Goal: Information Seeking & Learning: Understand process/instructions

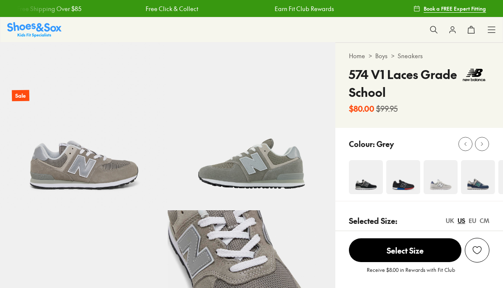
select select "*"
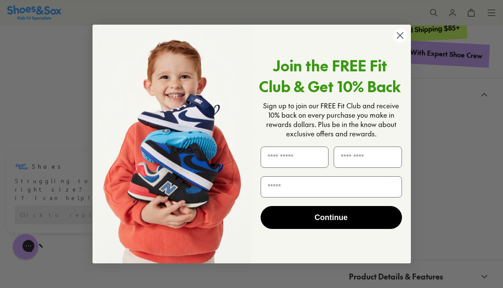
click at [400, 37] on circle "Close dialog" at bounding box center [399, 35] width 14 height 14
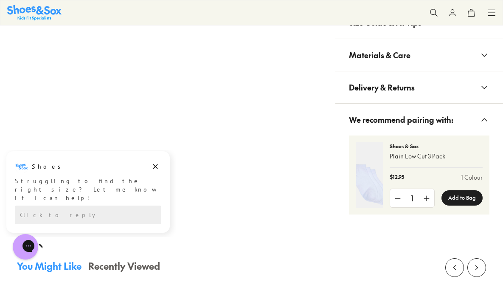
scroll to position [685, 0]
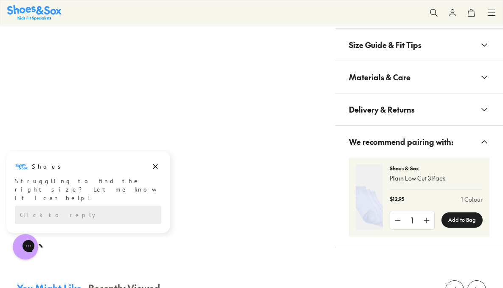
click at [397, 121] on span "Delivery & Returns" at bounding box center [382, 109] width 66 height 25
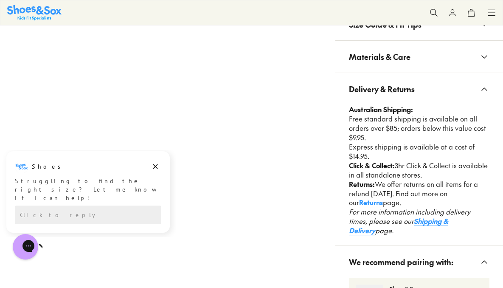
scroll to position [708, 0]
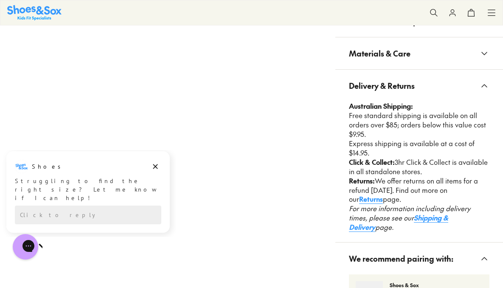
click at [375, 203] on link "Returns" at bounding box center [371, 198] width 24 height 9
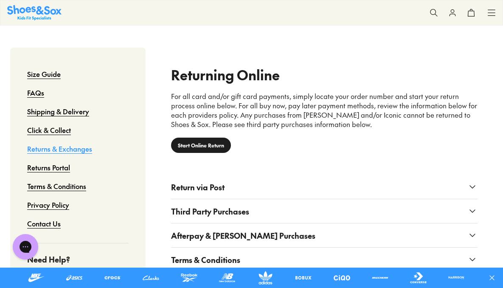
scroll to position [425, 0]
